Goal: Navigation & Orientation: Go to known website

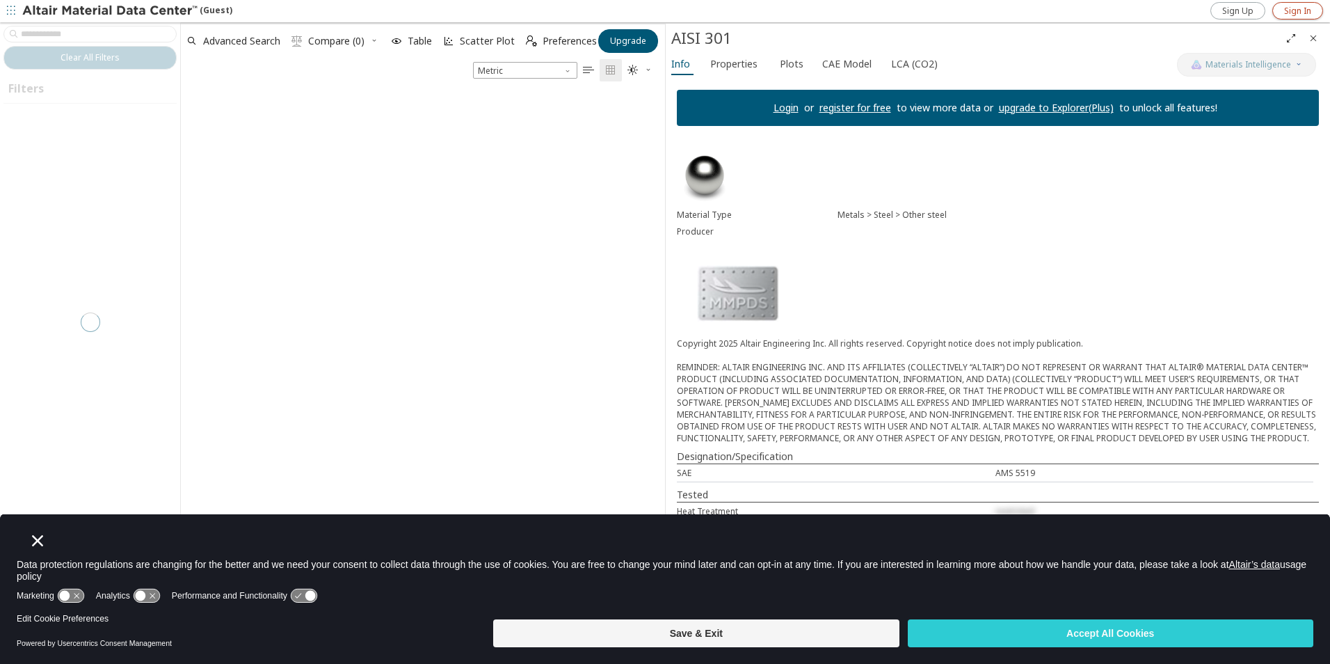
click at [1285, 13] on span "Sign In" at bounding box center [1297, 11] width 27 height 11
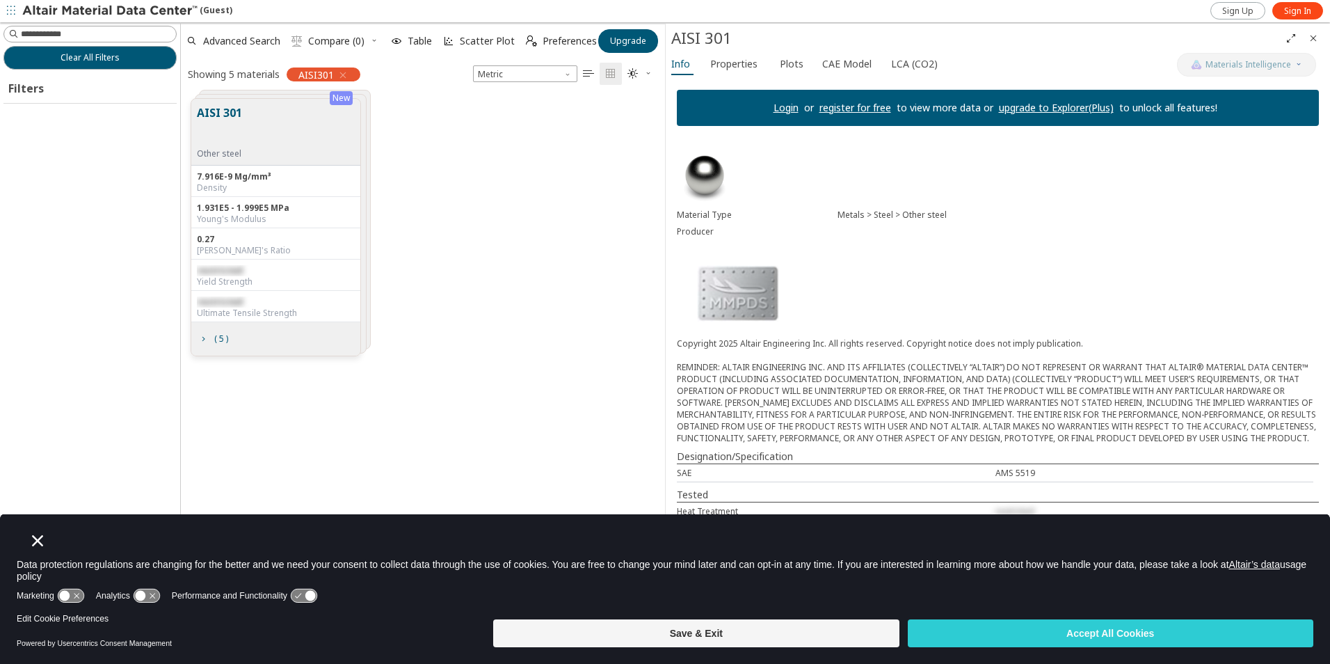
scroll to position [523, 474]
